Goal: Task Accomplishment & Management: Schedule a visit

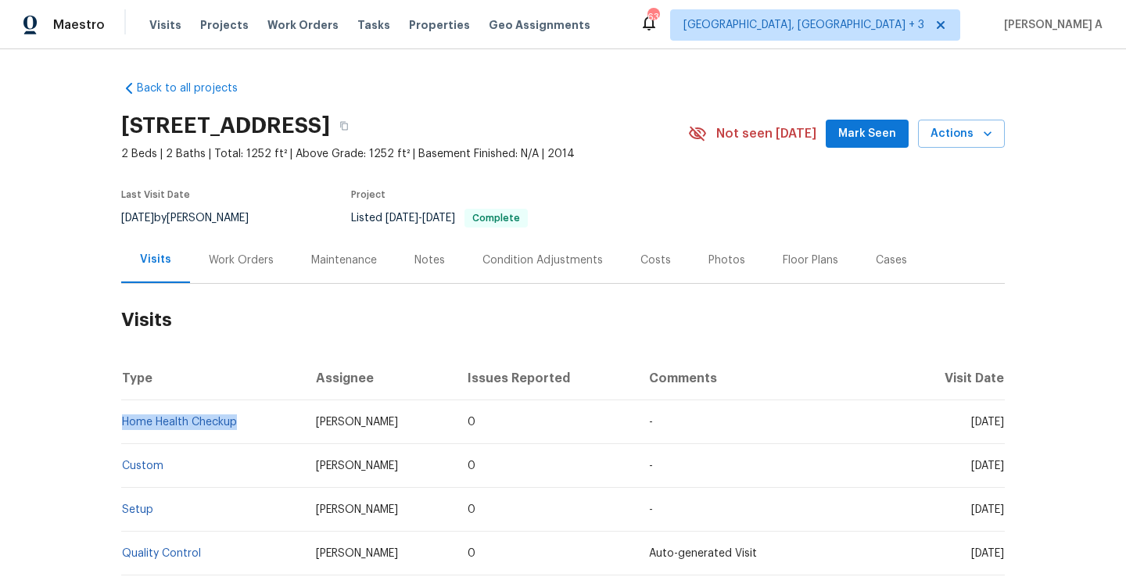
drag, startPoint x: 249, startPoint y: 422, endPoint x: 122, endPoint y: 414, distance: 126.9
click at [122, 414] on td "Home Health Checkup" at bounding box center [212, 422] width 182 height 44
copy link "Home Health Checkup"
click at [216, 253] on div "Work Orders" at bounding box center [241, 261] width 65 height 16
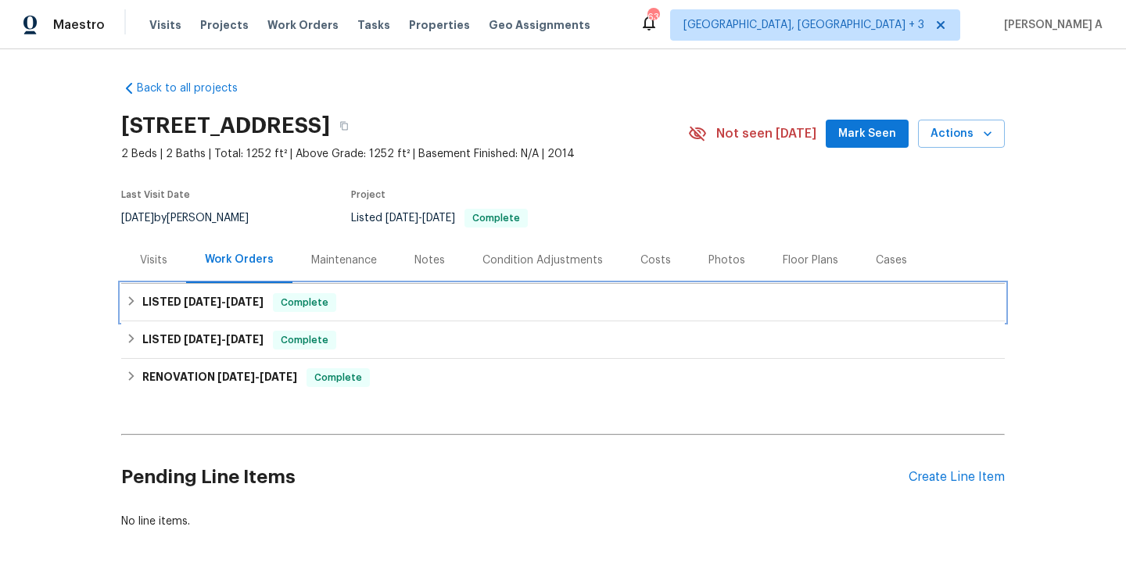
click at [264, 297] on span "[DATE]" at bounding box center [245, 301] width 38 height 11
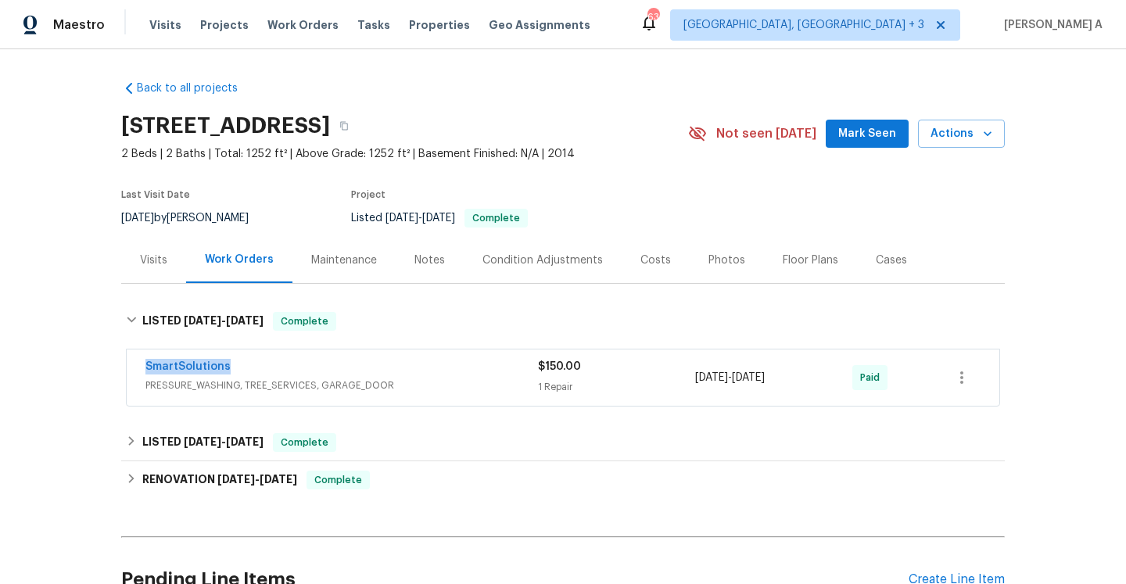
drag, startPoint x: 247, startPoint y: 369, endPoint x: 143, endPoint y: 366, distance: 104.0
click at [143, 366] on div "SmartSolutions PRESSURE_WASHING, TREE_SERVICES, GARAGE_DOOR $150.00 1 Repair [D…" at bounding box center [563, 378] width 873 height 56
copy link "SmartSolutions"
click at [367, 378] on span "PRESSURE_WASHING, TREE_SERVICES, GARAGE_DOOR" at bounding box center [341, 386] width 393 height 16
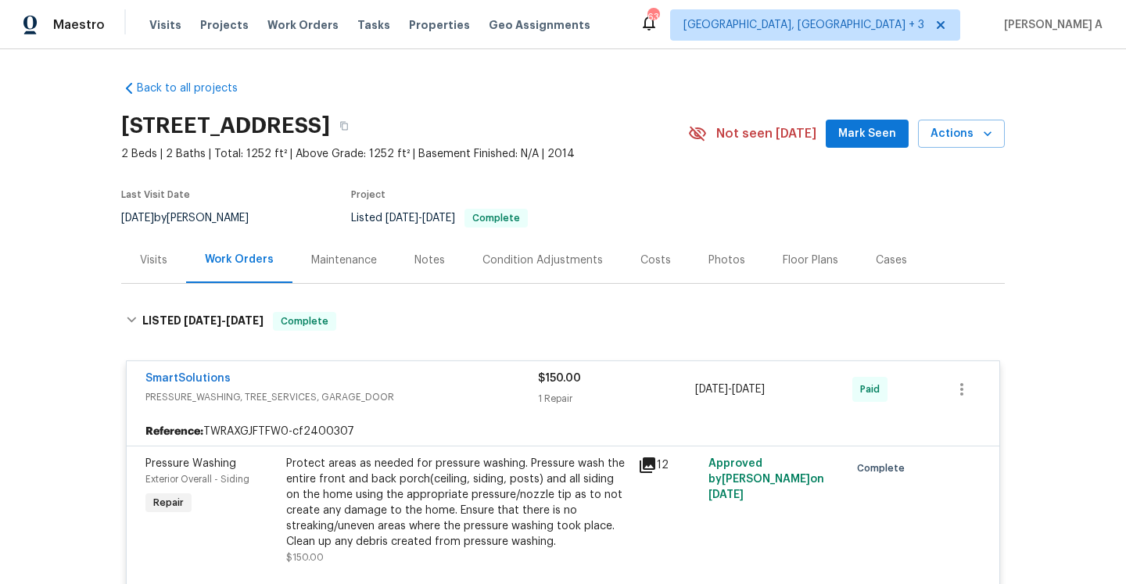
click at [136, 257] on div "Visits" at bounding box center [153, 260] width 65 height 46
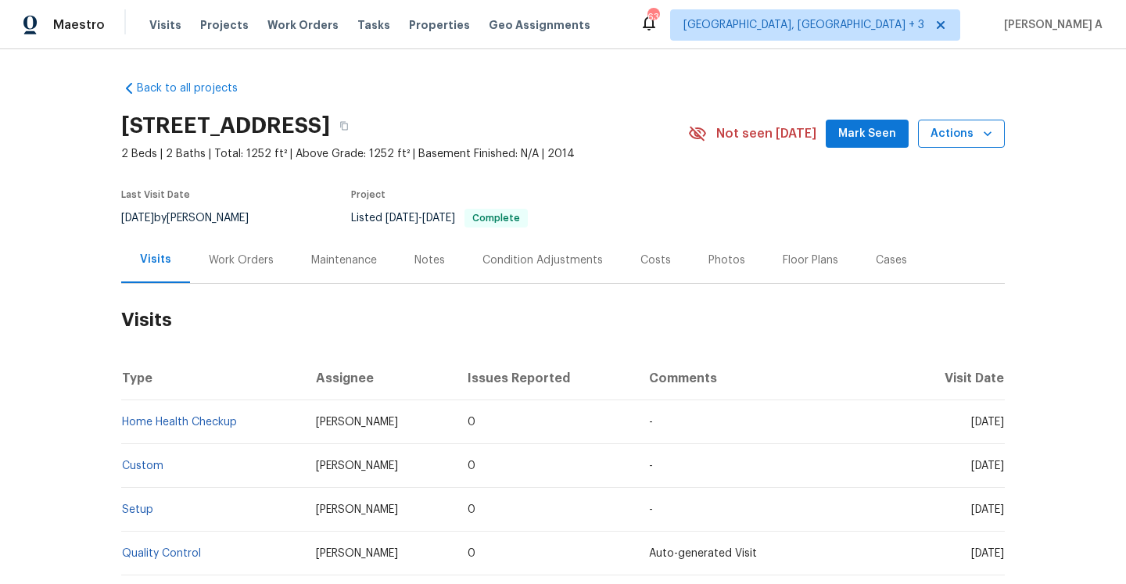
click at [946, 129] on span "Actions" at bounding box center [961, 134] width 62 height 20
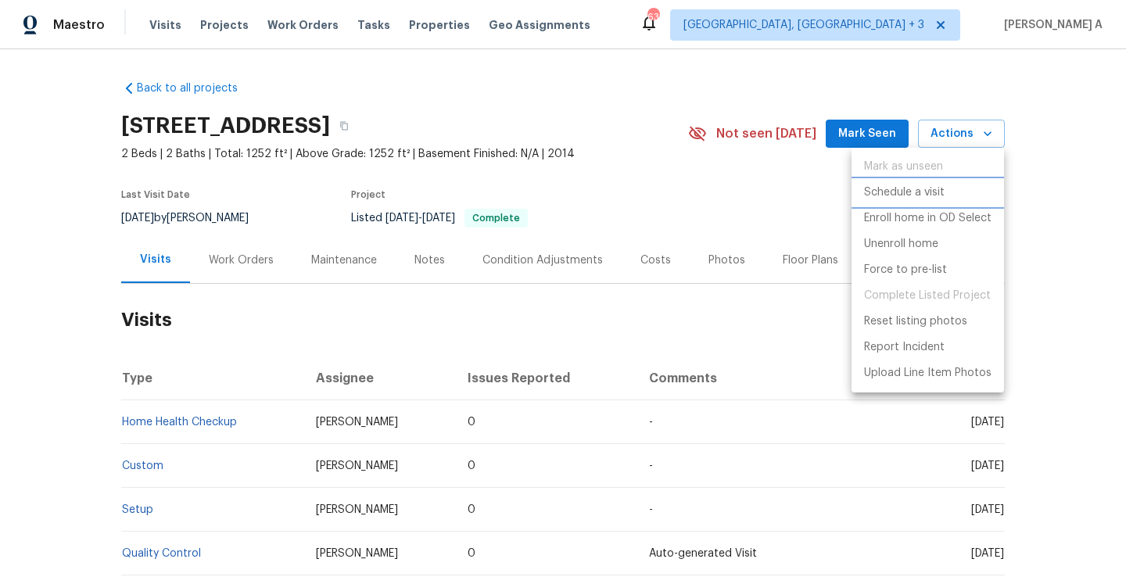
click at [930, 181] on li "Schedule a visit" at bounding box center [927, 193] width 152 height 26
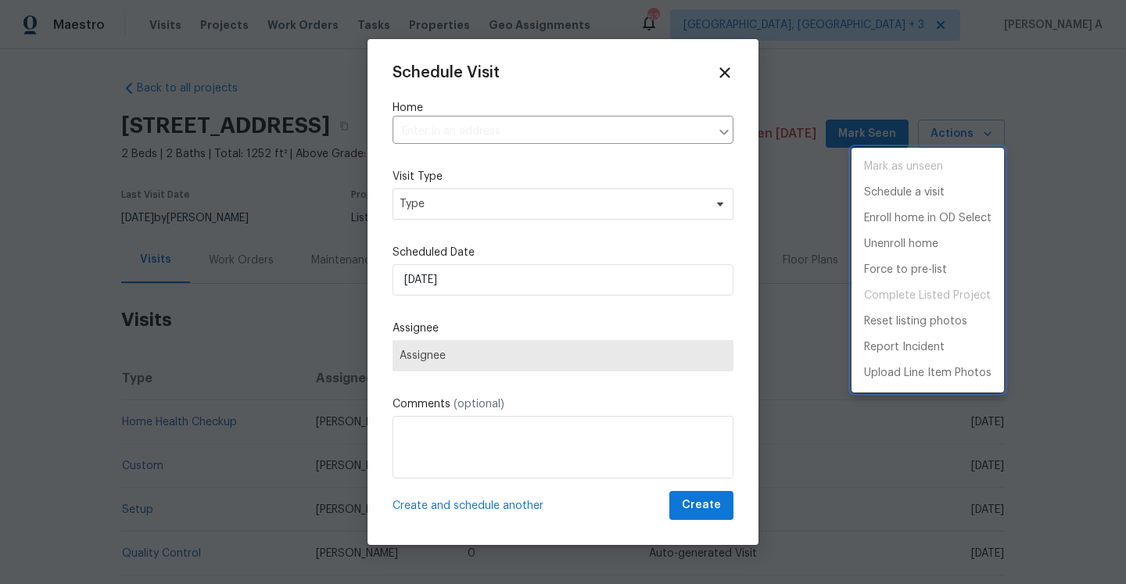
type input "[STREET_ADDRESS]"
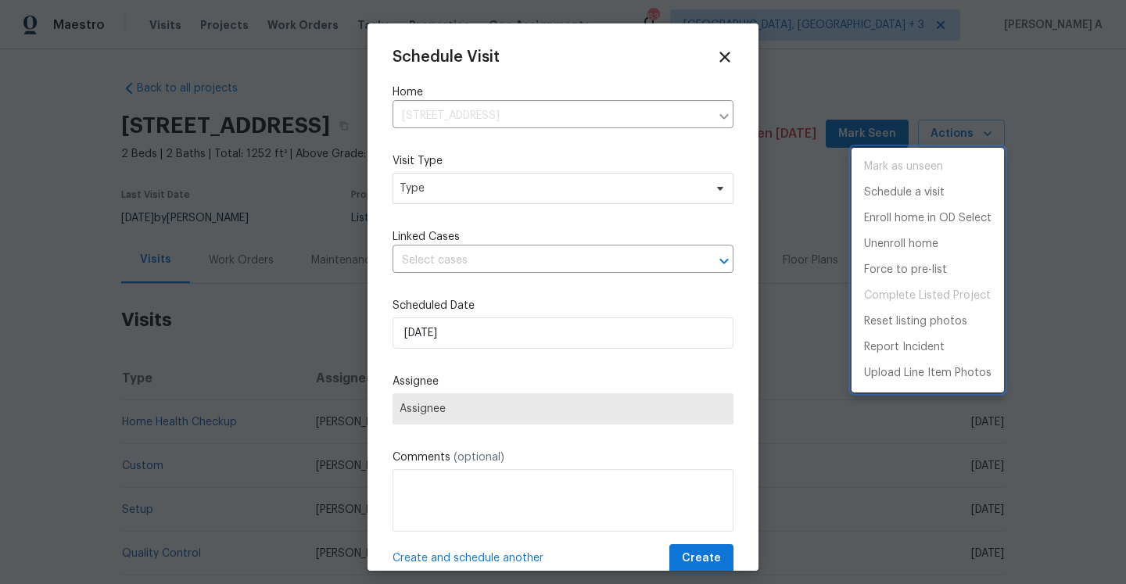
click at [508, 188] on div at bounding box center [563, 292] width 1126 height 584
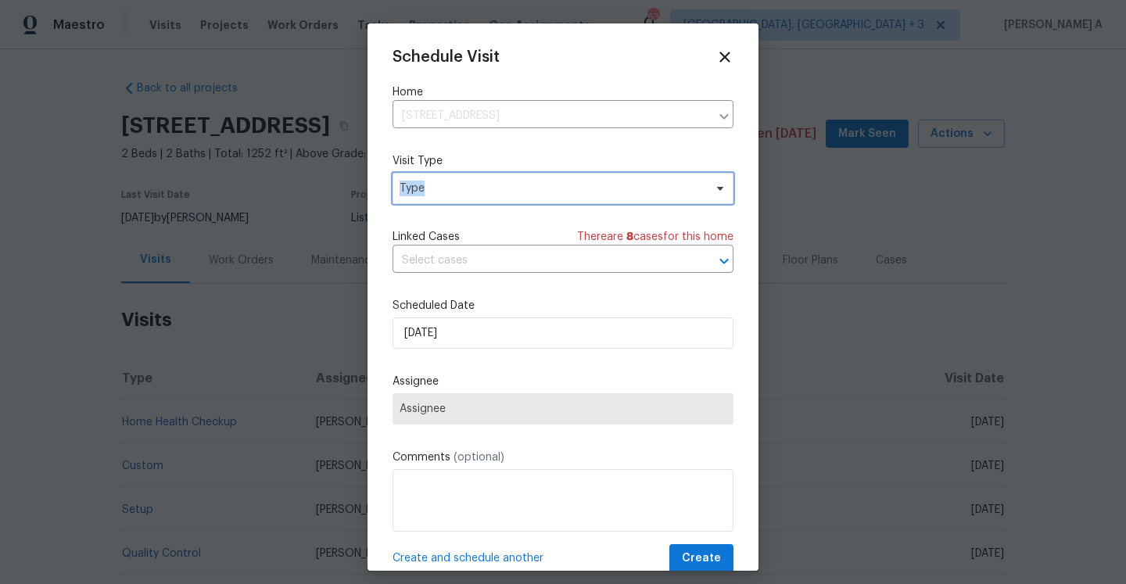
click at [508, 188] on span "Type" at bounding box center [552, 189] width 304 height 16
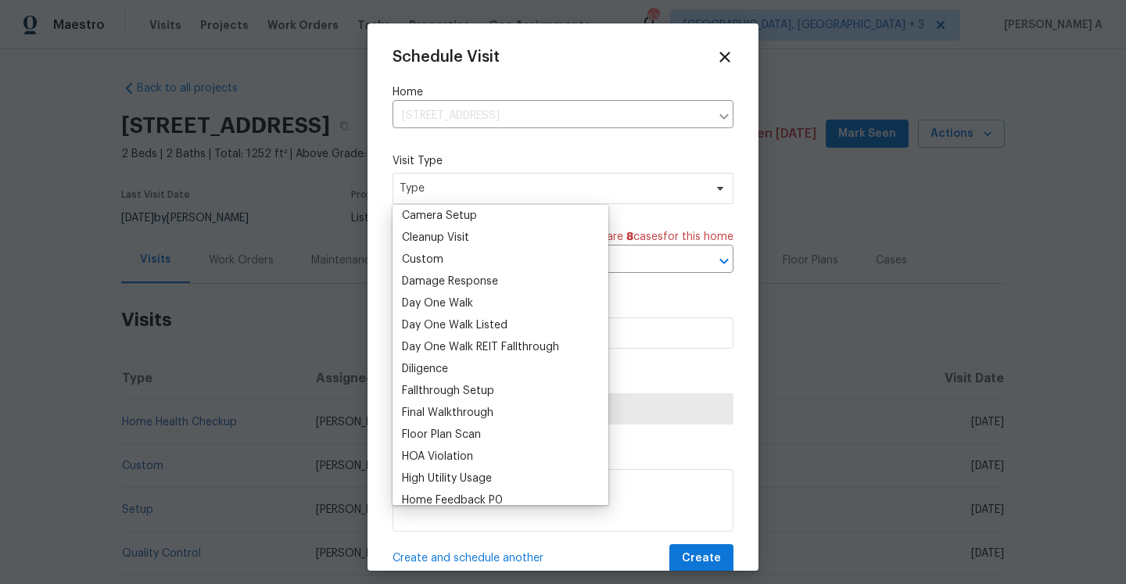
scroll to position [219, 0]
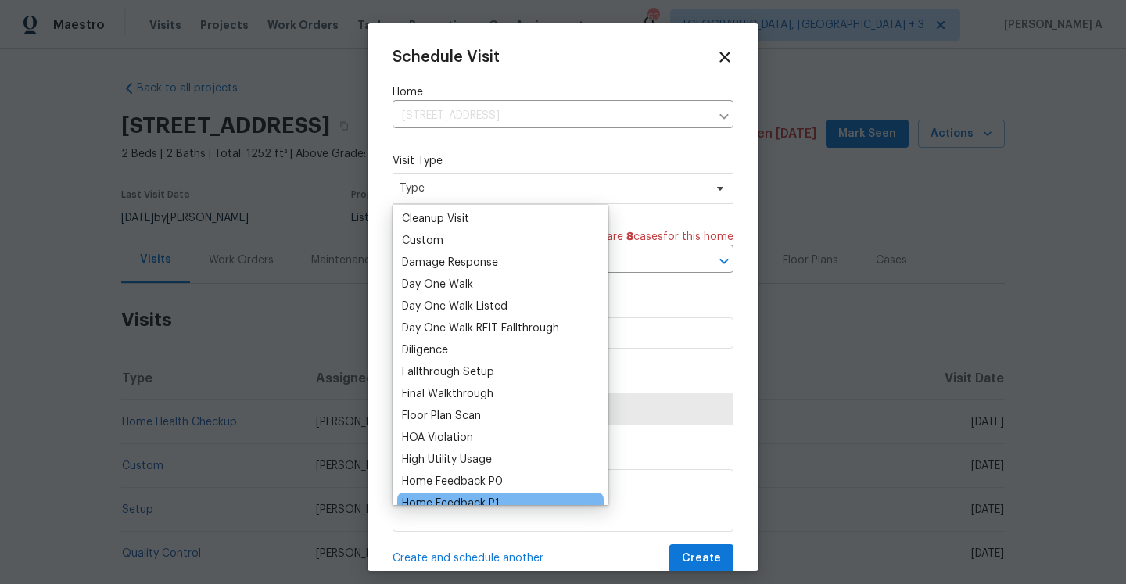
click at [490, 498] on div "Home Feedback P1" at bounding box center [451, 504] width 98 height 16
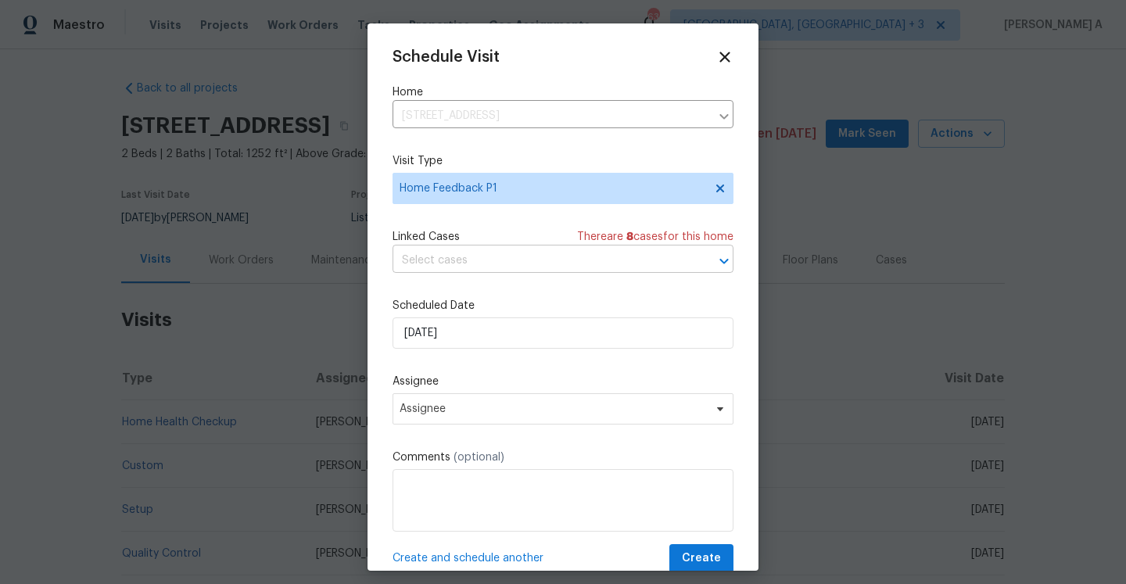
click at [459, 252] on input "text" at bounding box center [541, 261] width 297 height 24
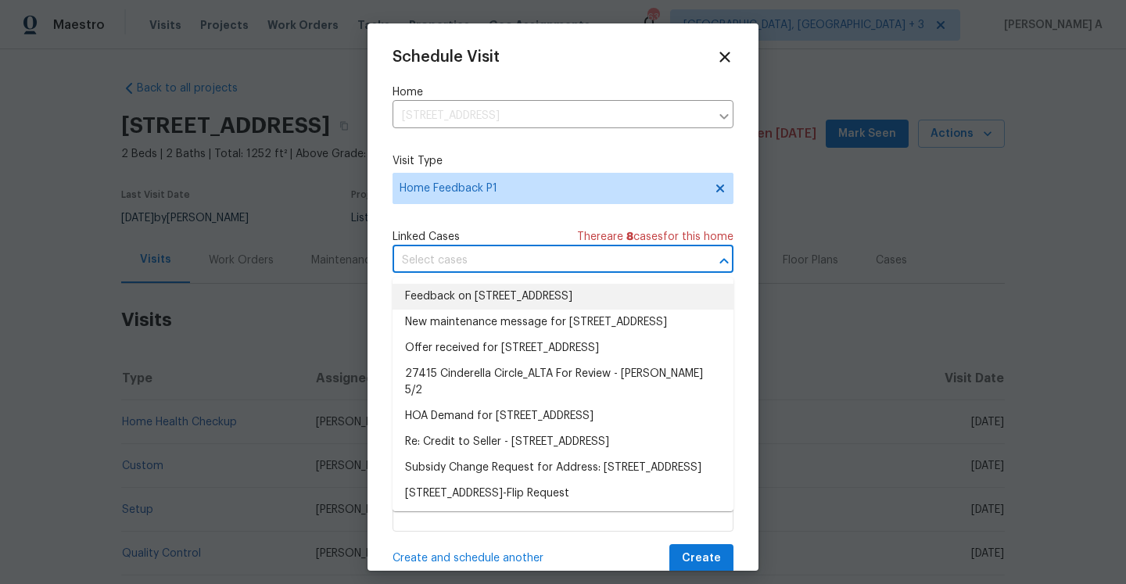
click at [468, 296] on li "Feedback on [STREET_ADDRESS]" at bounding box center [563, 297] width 341 height 26
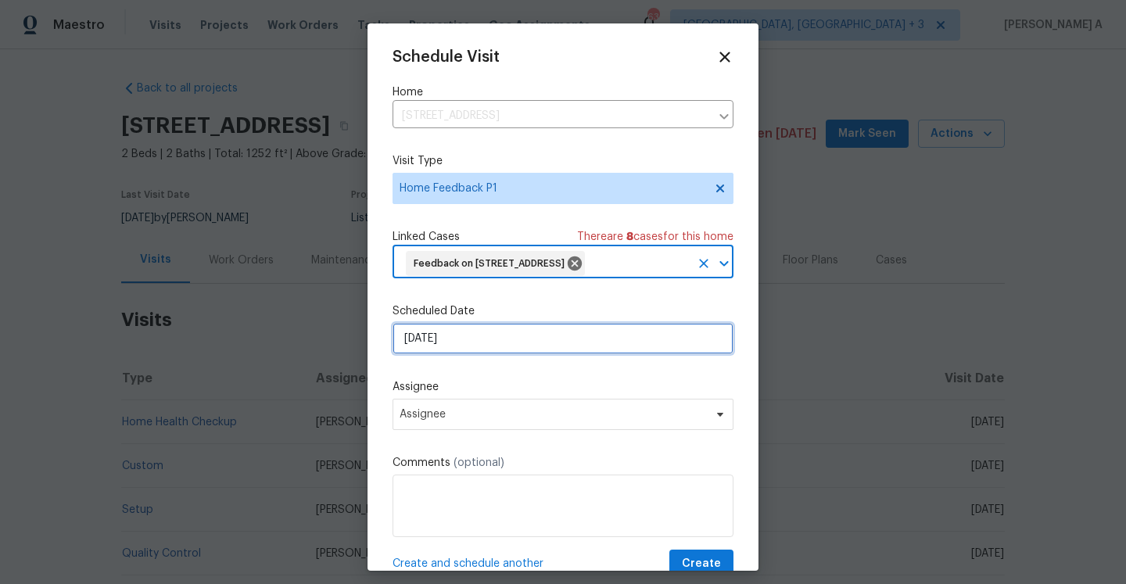
click at [473, 354] on input "[DATE]" at bounding box center [563, 338] width 341 height 31
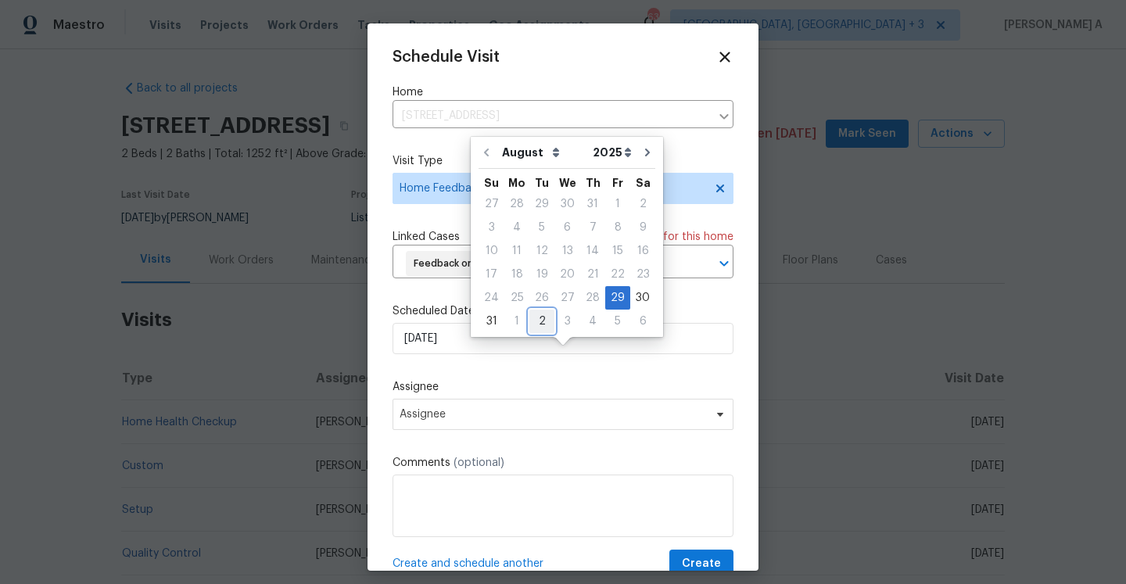
click at [529, 319] on div "2" at bounding box center [541, 321] width 25 height 22
type input "[DATE]"
select select "8"
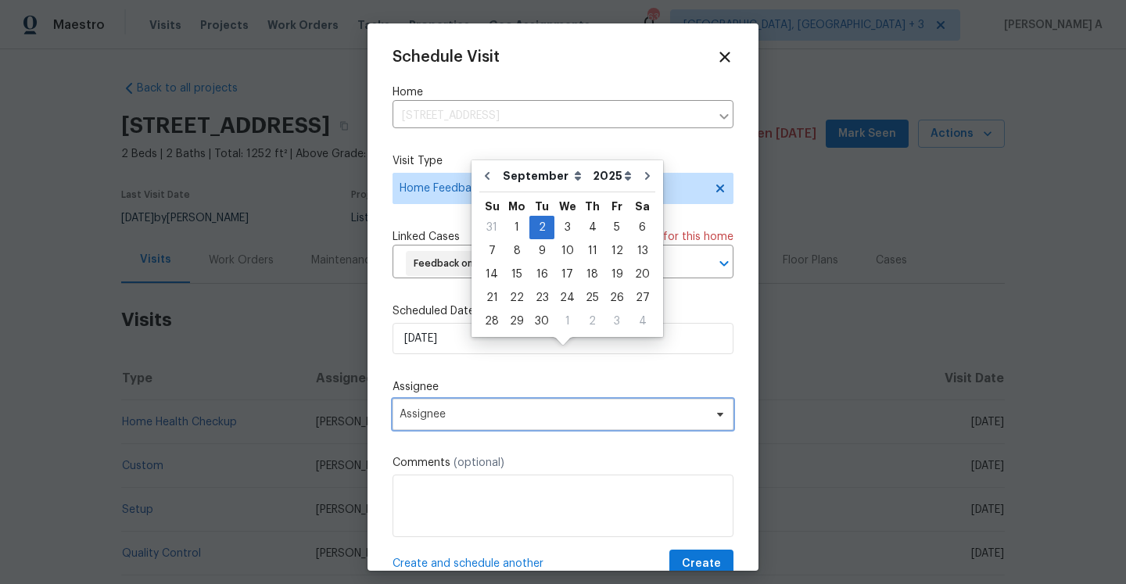
click at [484, 421] on span "Assignee" at bounding box center [553, 414] width 307 height 13
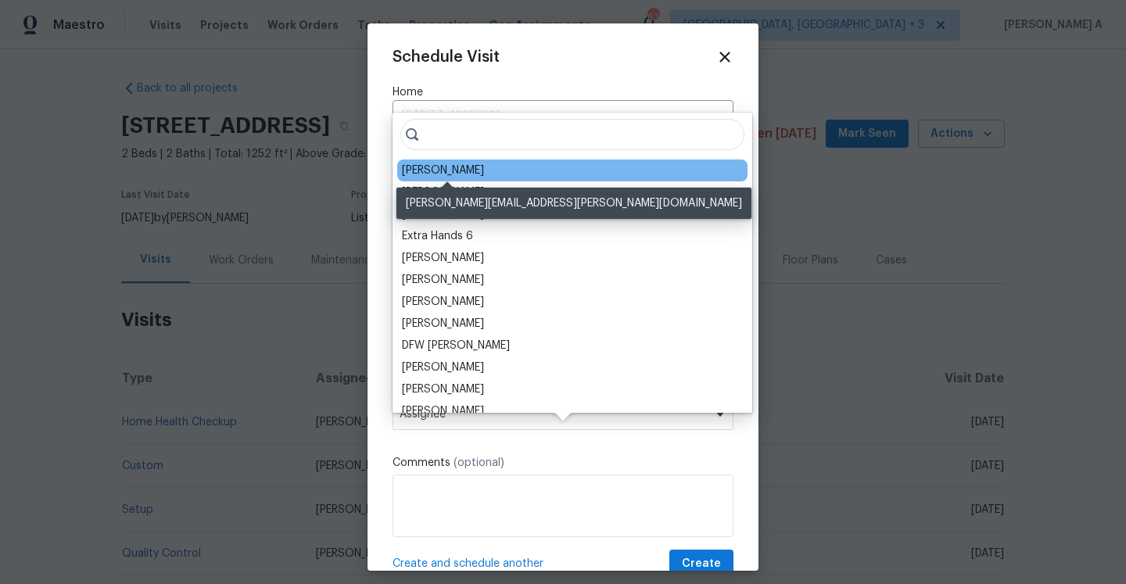
click at [428, 173] on div "[PERSON_NAME]" at bounding box center [443, 171] width 82 height 16
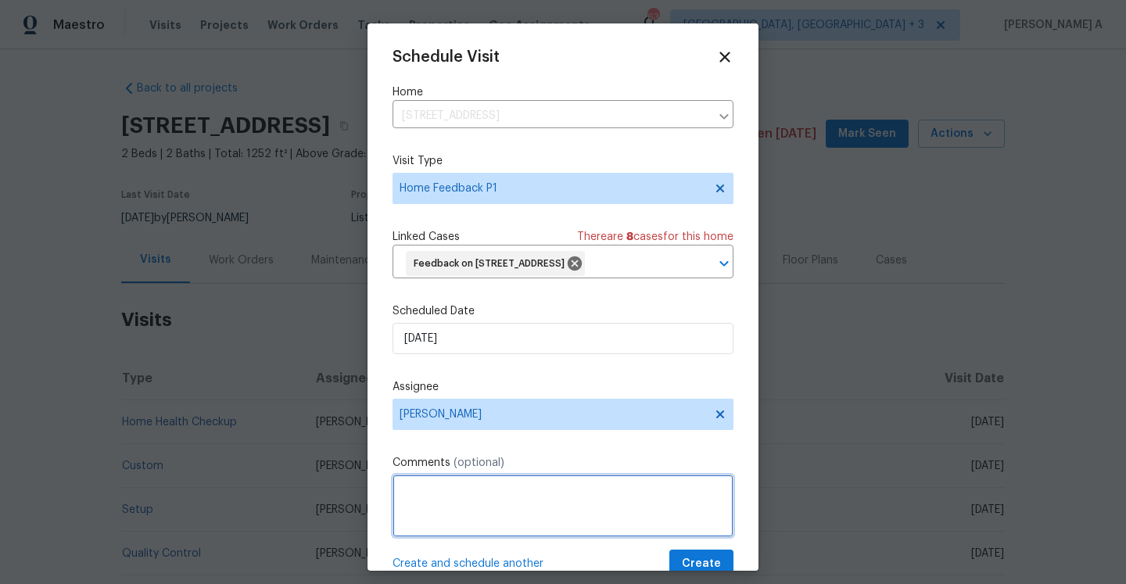
click at [532, 525] on textarea at bounding box center [563, 506] width 341 height 63
paste textarea "There is a strong odor in the home"
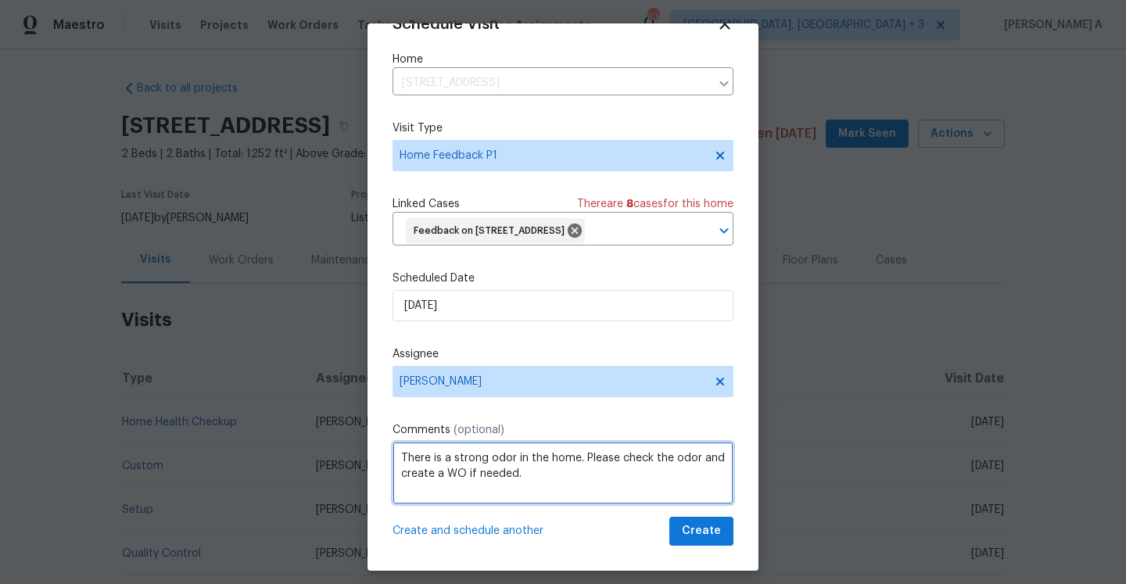
type textarea "There is a strong odor in the home. Please check the odor and create a WO if ne…"
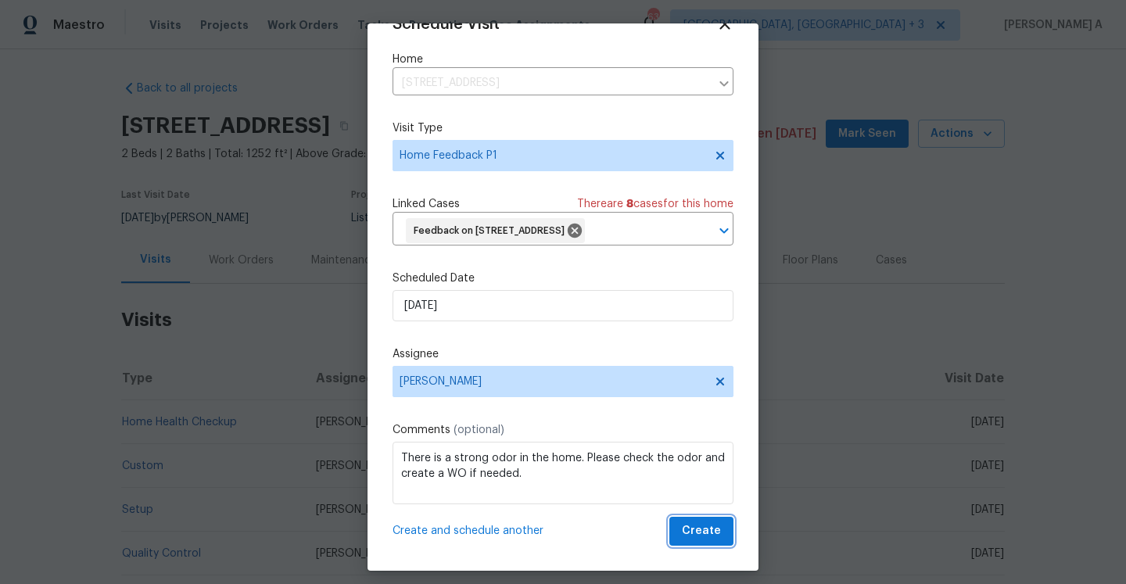
click at [700, 532] on span "Create" at bounding box center [701, 532] width 39 height 20
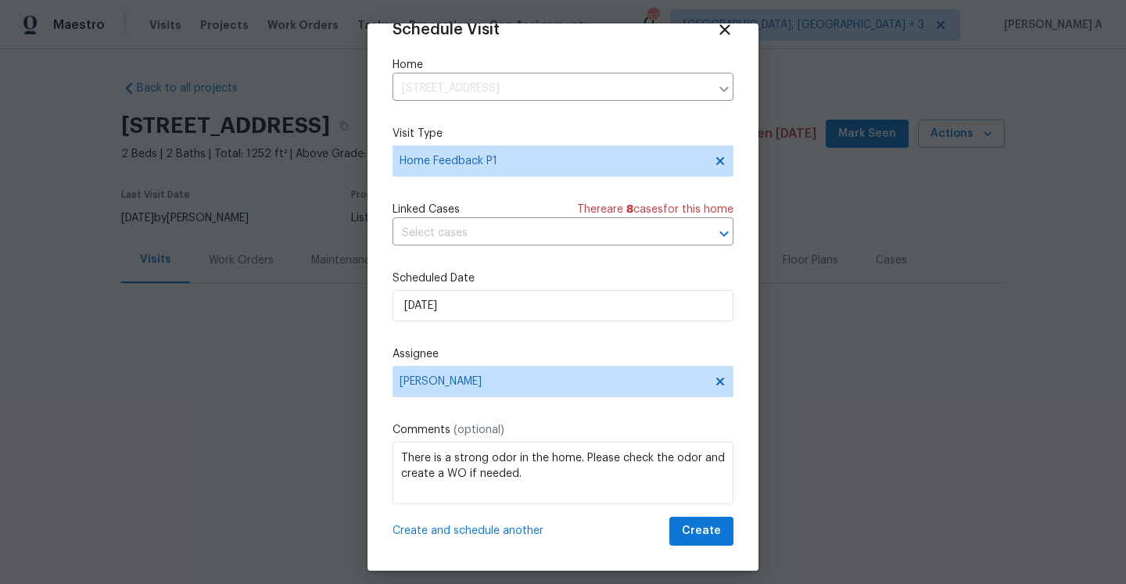
scroll to position [28, 0]
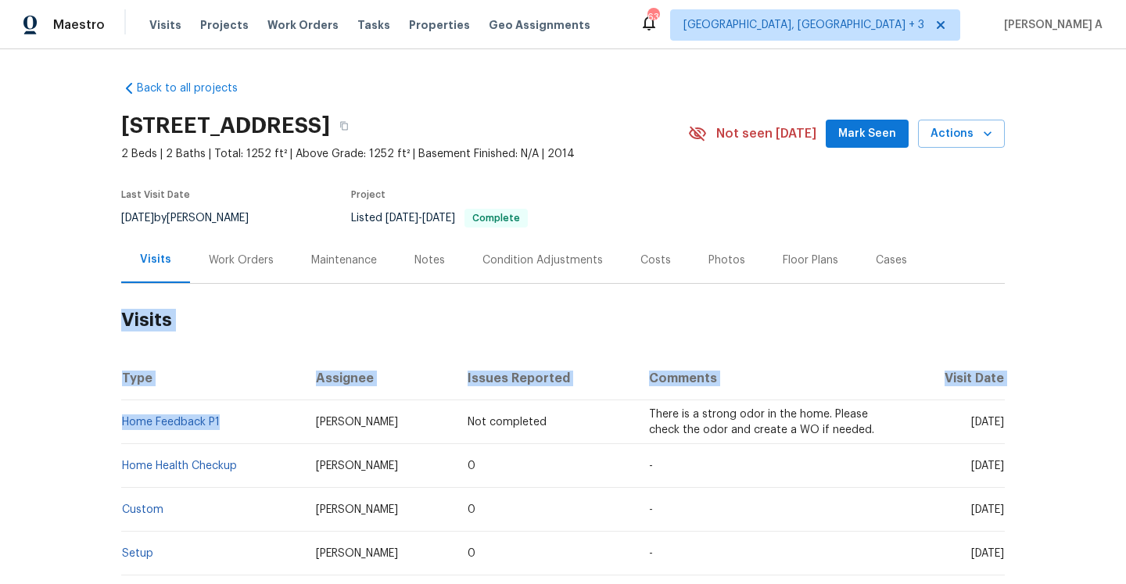
drag, startPoint x: 244, startPoint y: 426, endPoint x: 120, endPoint y: 422, distance: 124.4
click at [120, 422] on div "Back to all projects [STREET_ADDRESS] 2 Beds | 2 Baths | Total: 1252 ft² | Abov…" at bounding box center [563, 316] width 1126 height 535
click at [177, 386] on th "Type" at bounding box center [212, 379] width 182 height 44
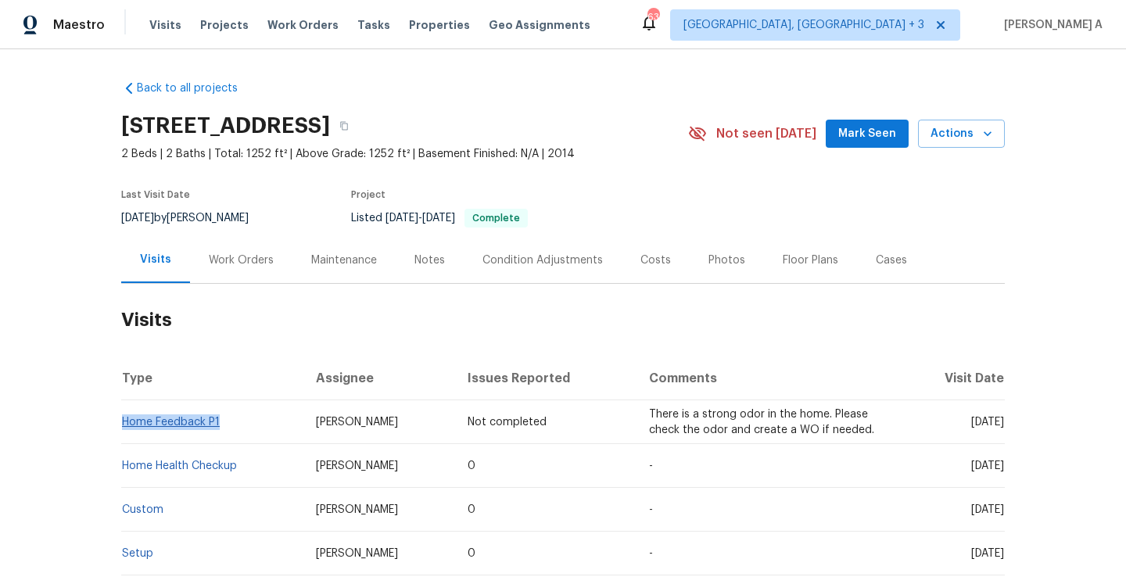
drag, startPoint x: 222, startPoint y: 418, endPoint x: 124, endPoint y: 419, distance: 97.7
click at [124, 419] on td "Home Feedback P1" at bounding box center [212, 422] width 182 height 44
copy link "Home Feedback P1"
